Goal: Task Accomplishment & Management: Manage account settings

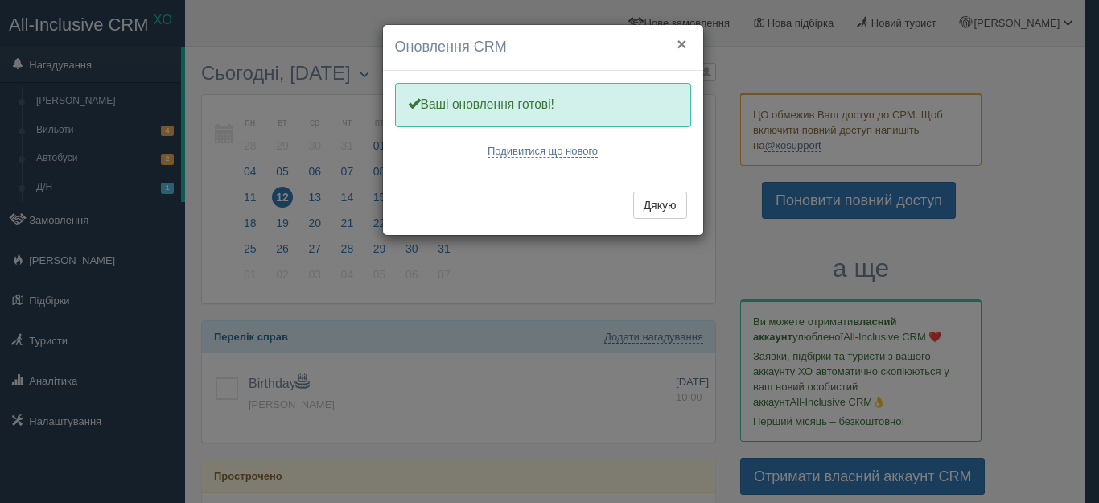
click at [685, 43] on button "×" at bounding box center [682, 43] width 10 height 17
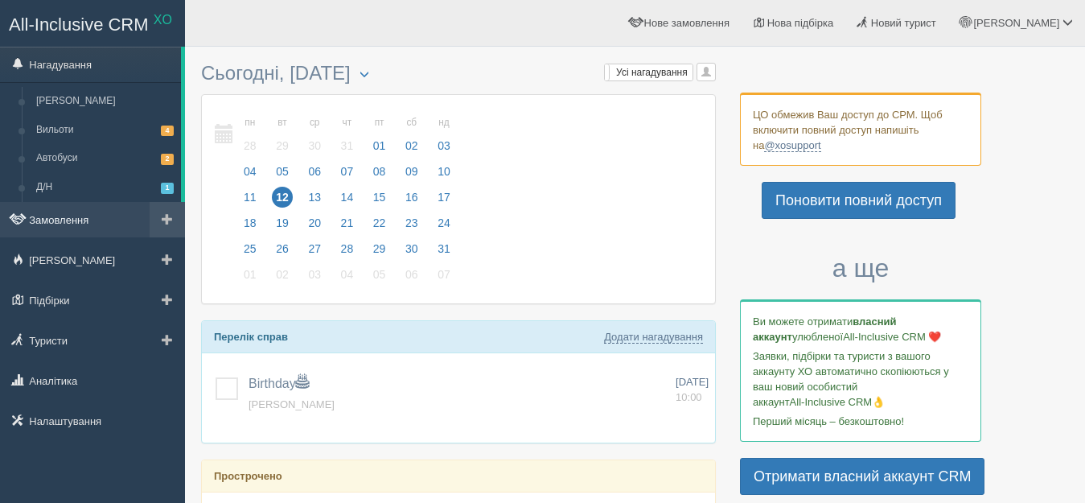
click at [96, 218] on link "Замовлення" at bounding box center [92, 219] width 185 height 35
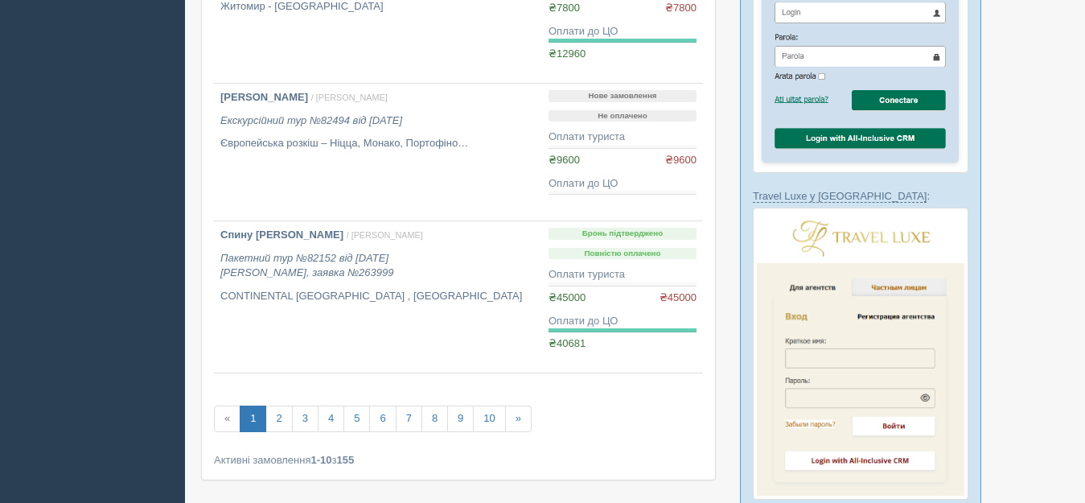
scroll to position [1276, 0]
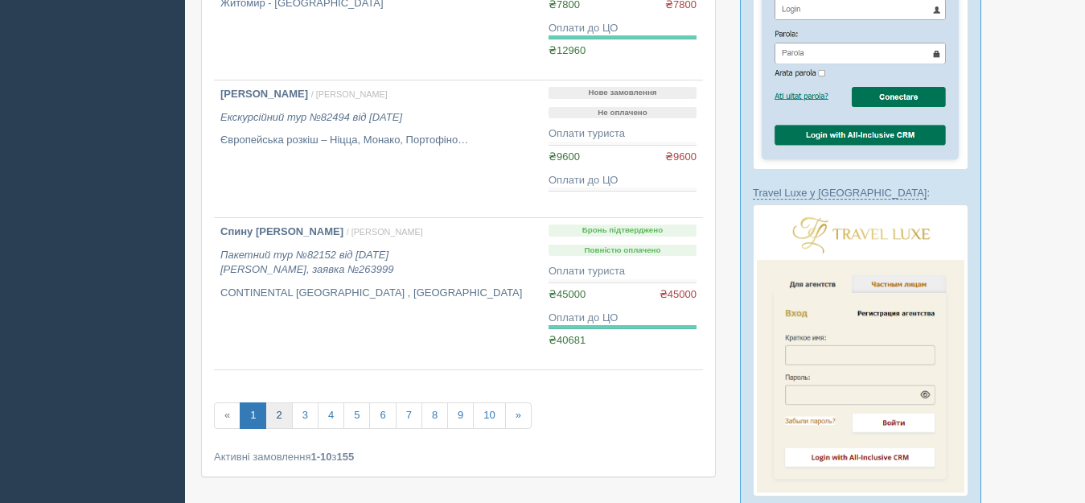
click at [282, 412] on link "2" at bounding box center [278, 415] width 27 height 27
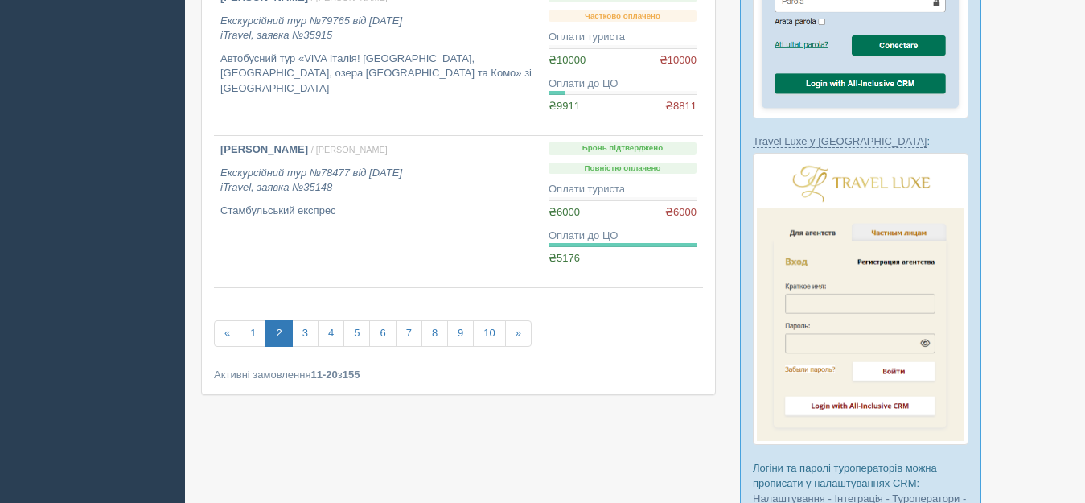
scroll to position [1384, 0]
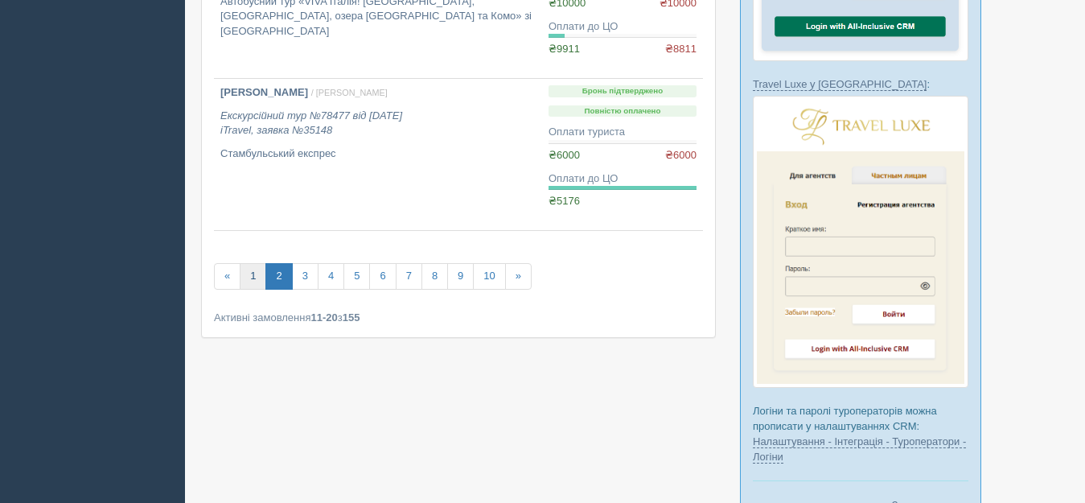
click at [252, 278] on link "1" at bounding box center [253, 276] width 27 height 27
